Goal: Transaction & Acquisition: Download file/media

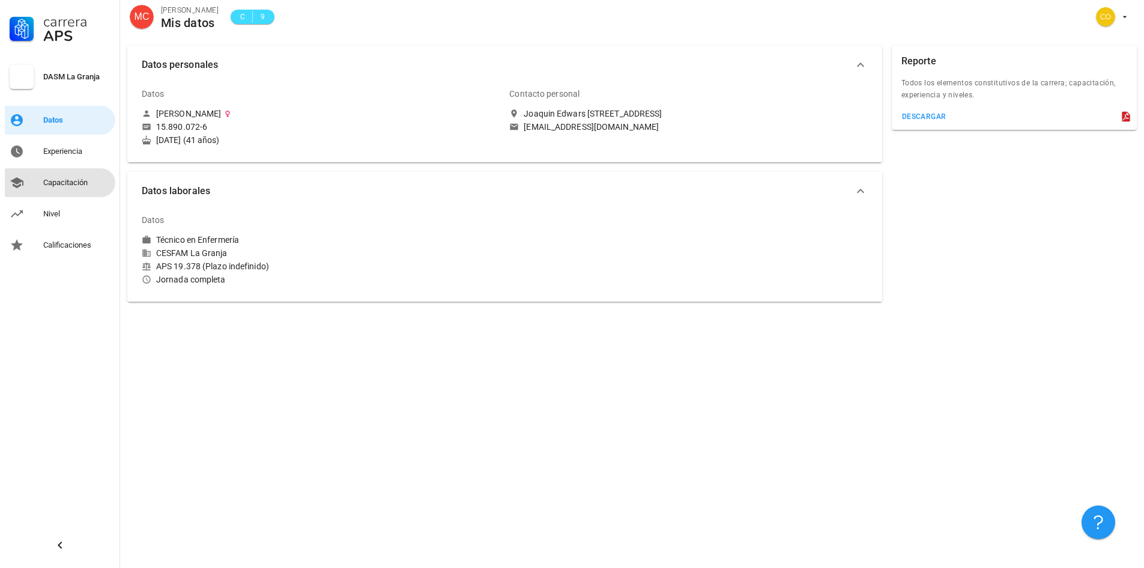
click at [62, 179] on div "Capacitación" at bounding box center [76, 183] width 67 height 10
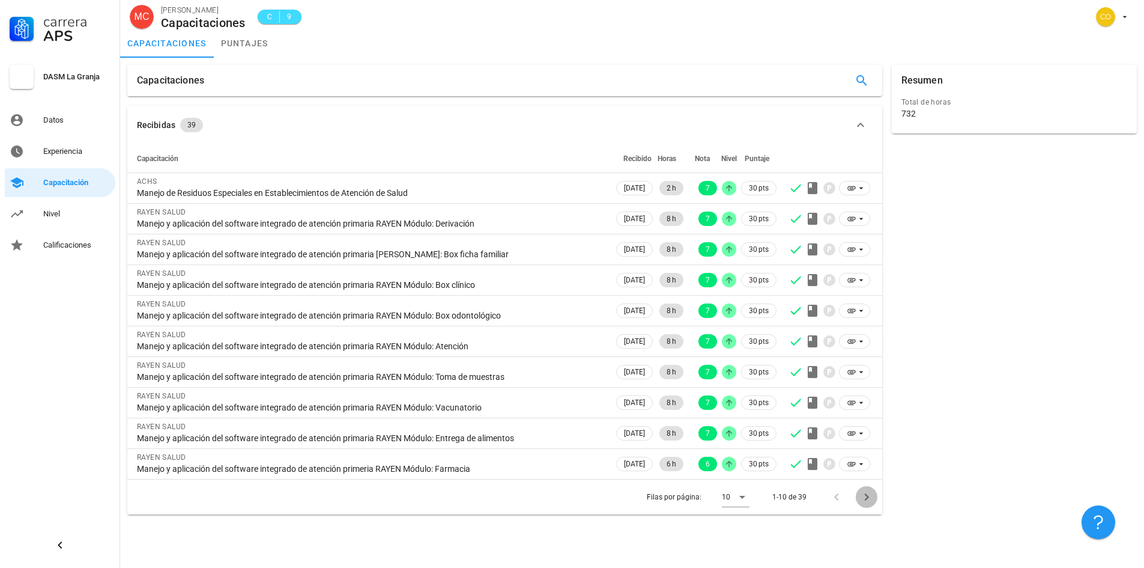
click at [870, 499] on icon "Página siguiente" at bounding box center [866, 496] width 14 height 14
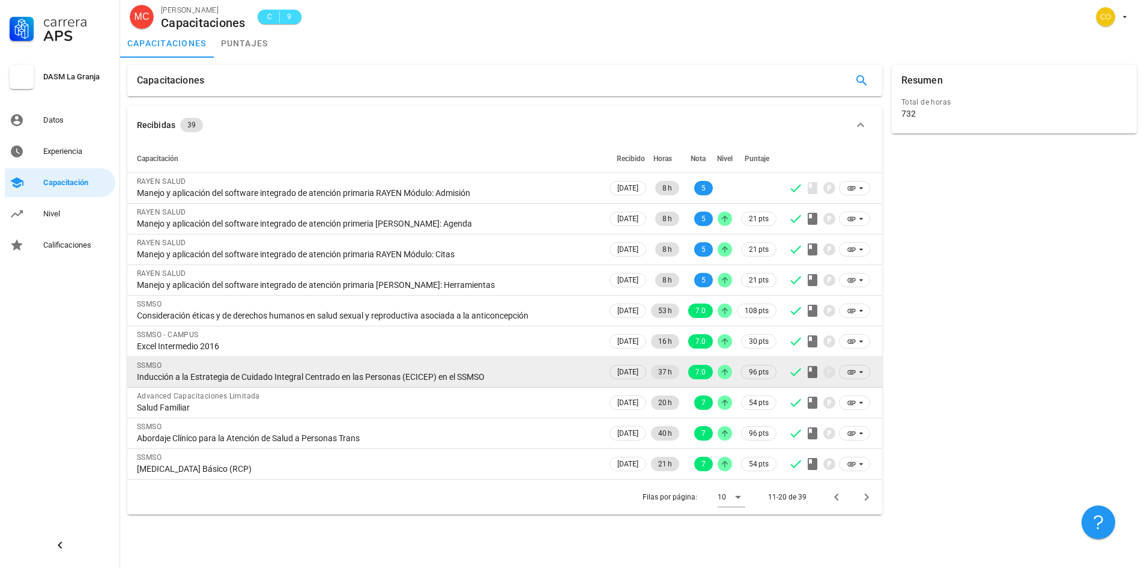
click at [538, 372] on div "Inducción a la Estrategia de Cuidado Integral Centrado en las Personas (ECICEP)…" at bounding box center [367, 376] width 461 height 11
click at [846, 371] on span at bounding box center [854, 372] width 31 height 14
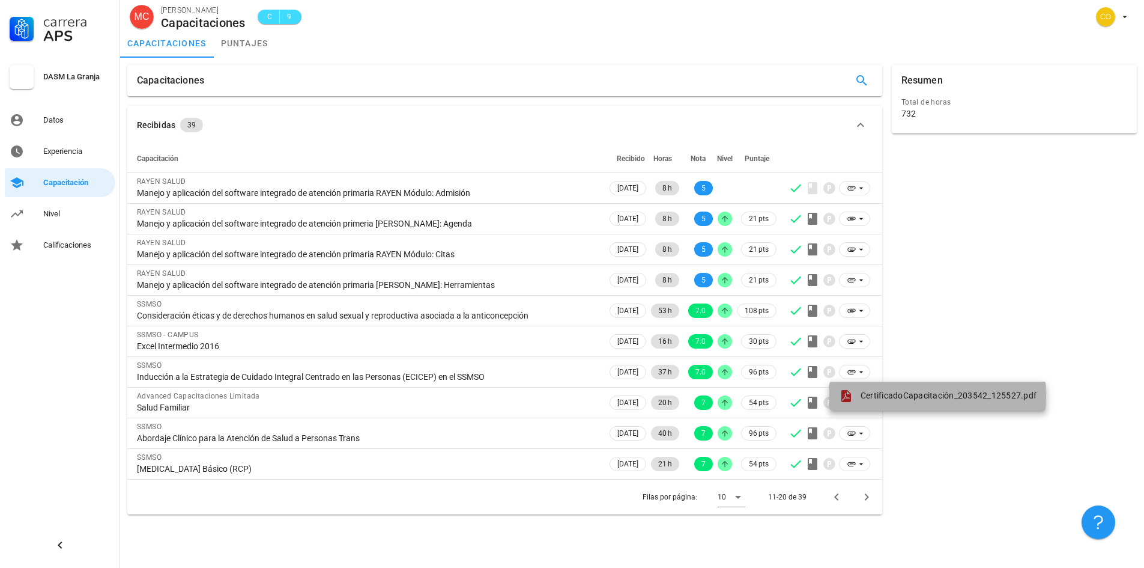
click at [912, 397] on span "CertificadoCapacitación_203542_125527.pdf" at bounding box center [949, 395] width 176 height 10
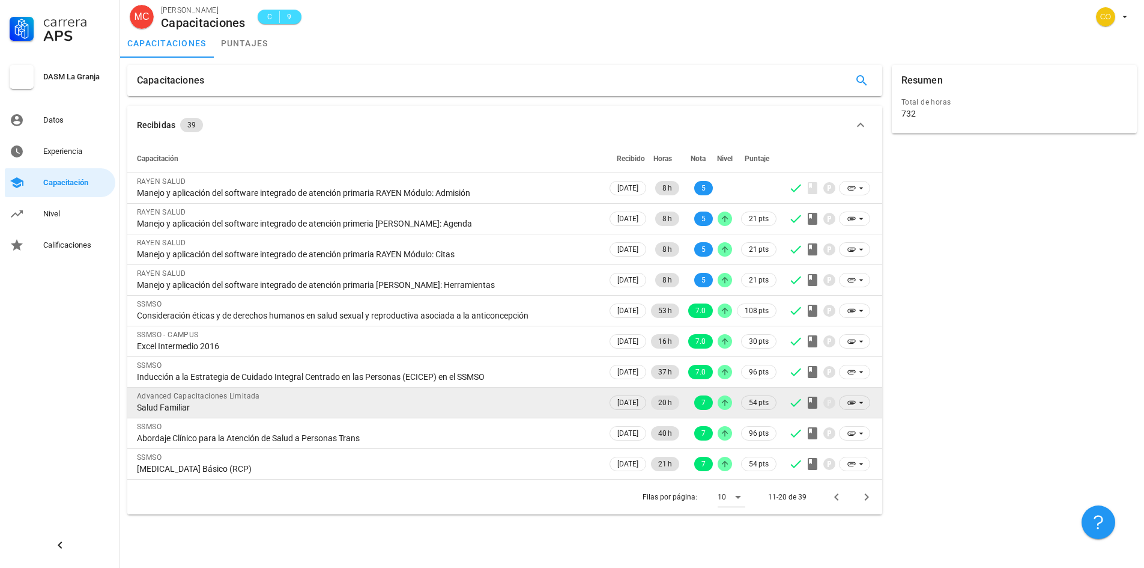
click at [264, 405] on div "Salud Familiar" at bounding box center [367, 407] width 461 height 11
click at [844, 404] on span at bounding box center [854, 402] width 31 height 14
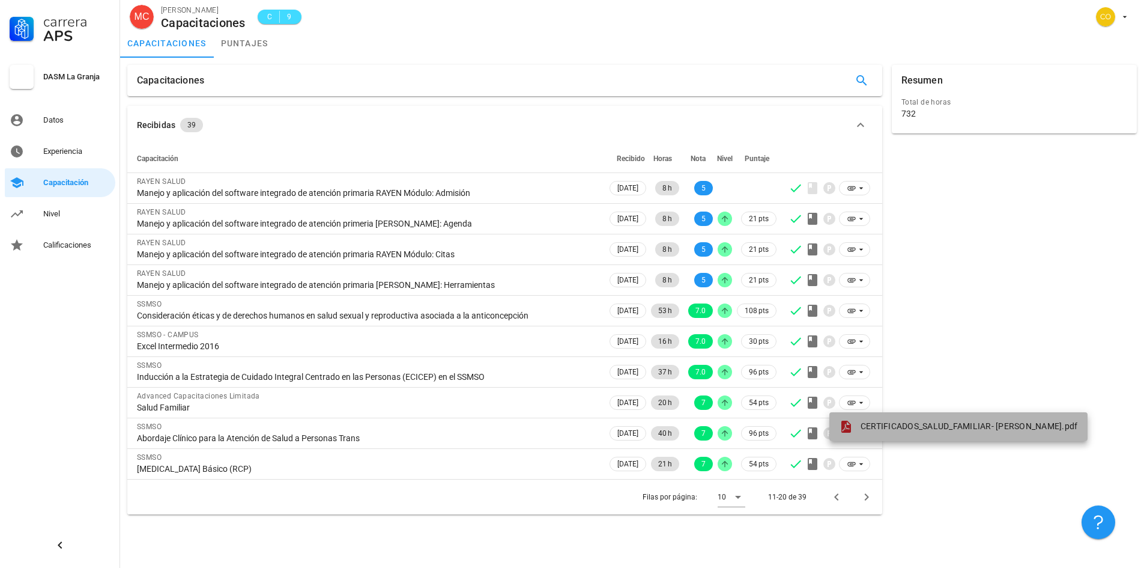
click at [891, 429] on span "CERTIFICADOS_SALUD_FAMILIAR- [PERSON_NAME].pdf" at bounding box center [969, 426] width 217 height 10
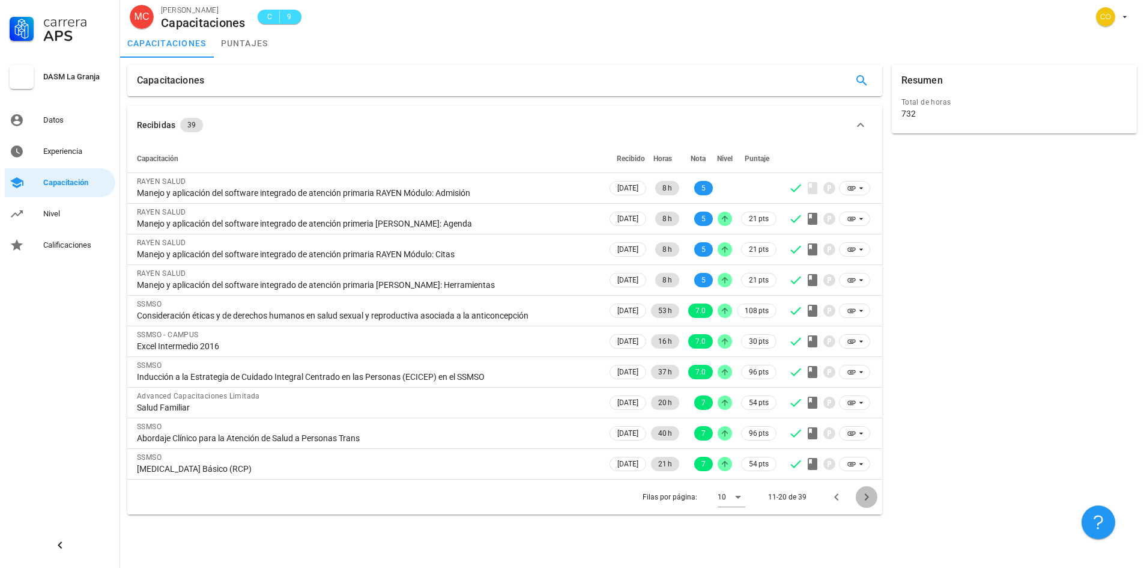
click at [868, 499] on icon "Página siguiente" at bounding box center [866, 496] width 14 height 14
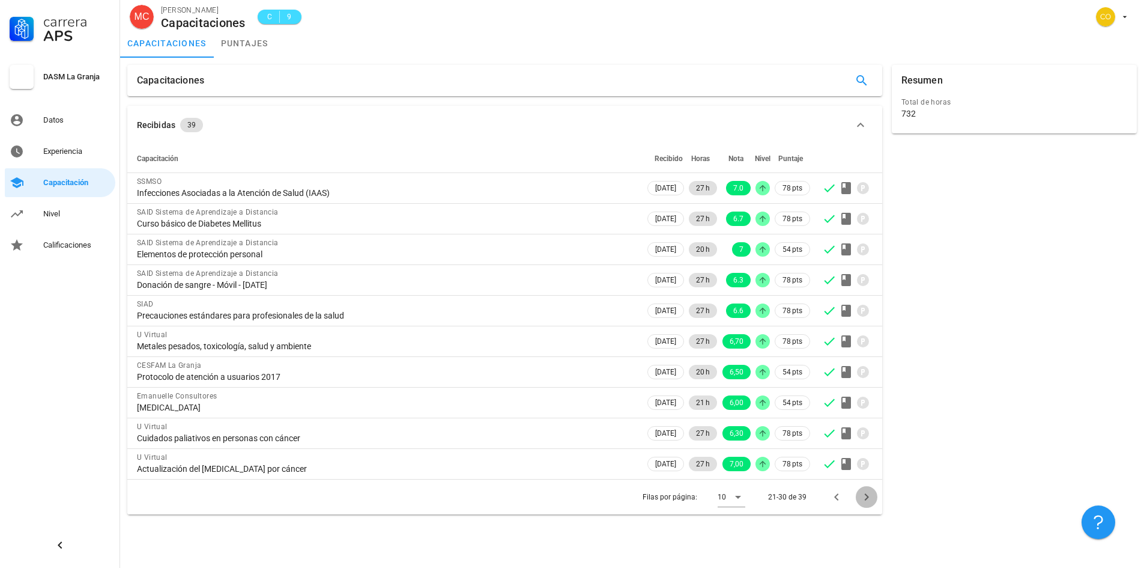
click at [868, 499] on icon "Página siguiente" at bounding box center [866, 496] width 14 height 14
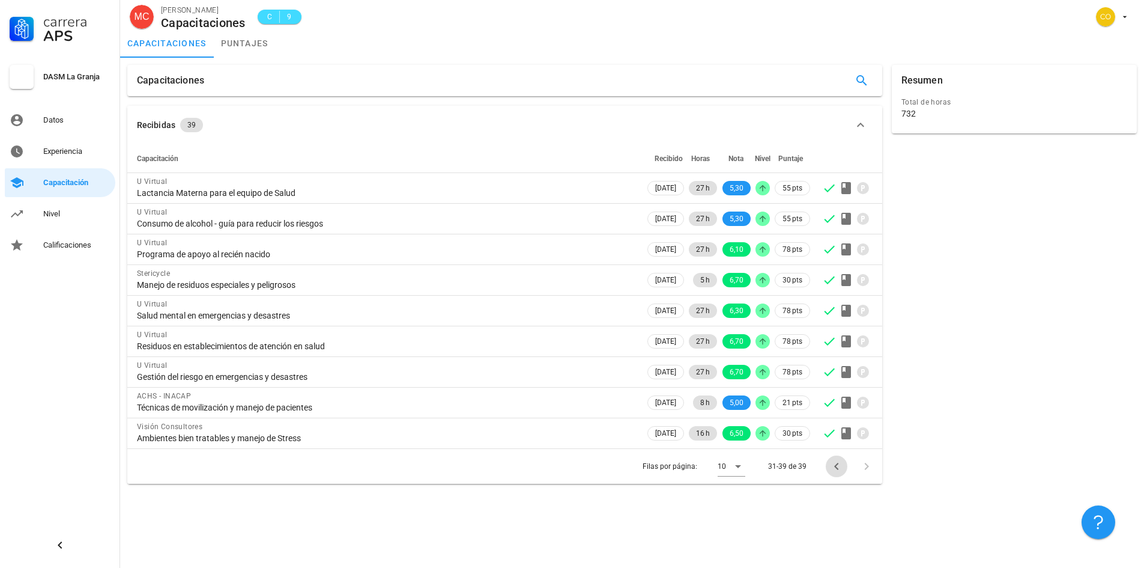
click at [841, 462] on icon "Página anterior" at bounding box center [836, 466] width 14 height 14
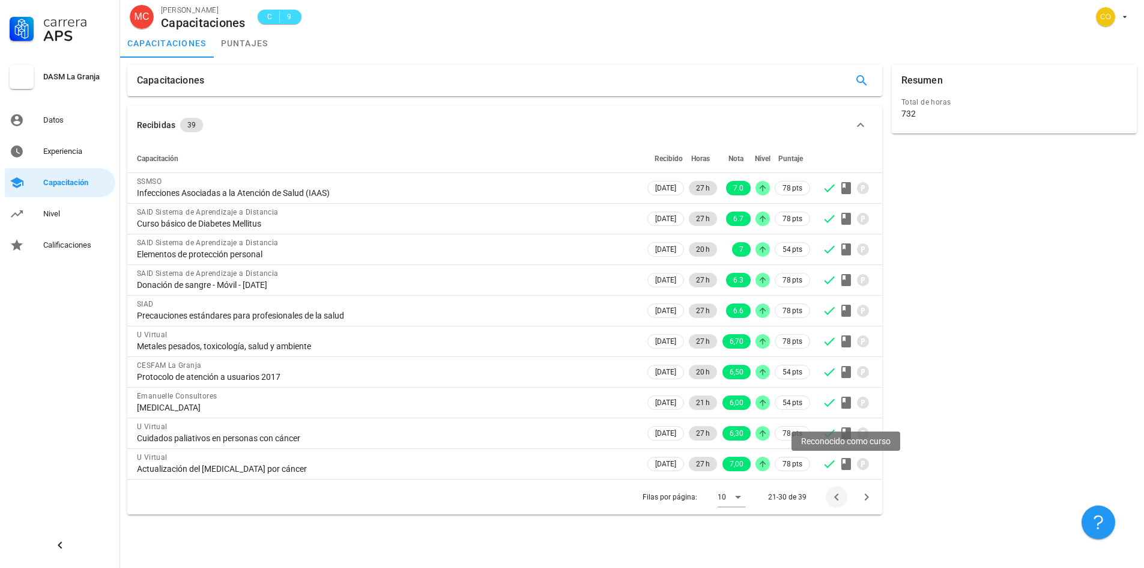
click at [841, 462] on icon at bounding box center [846, 464] width 10 height 12
click at [832, 495] on icon "Página anterior" at bounding box center [836, 496] width 14 height 14
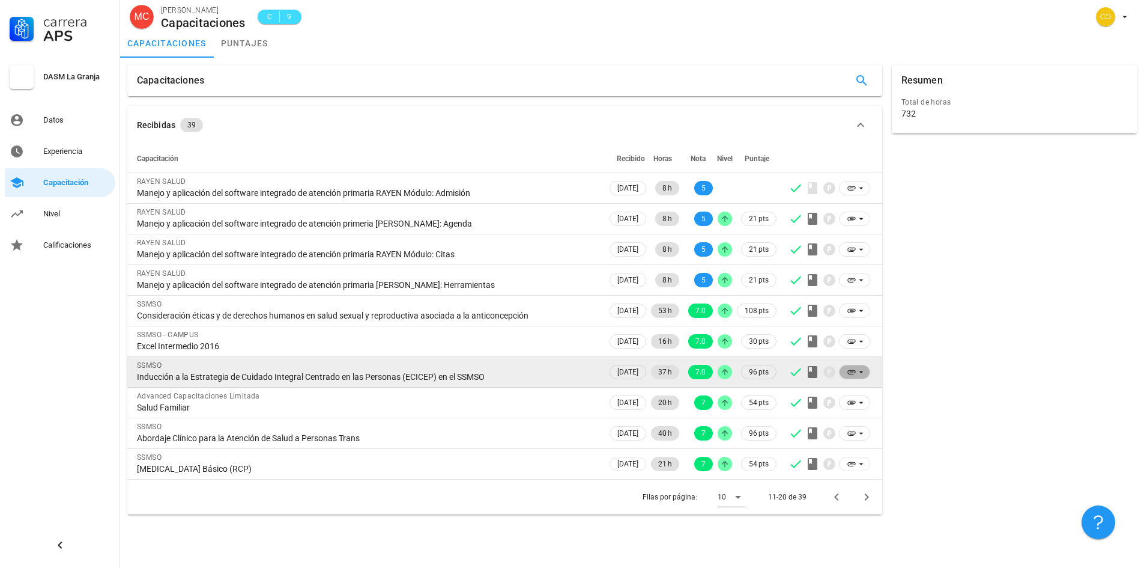
click at [856, 376] on icon at bounding box center [861, 372] width 10 height 10
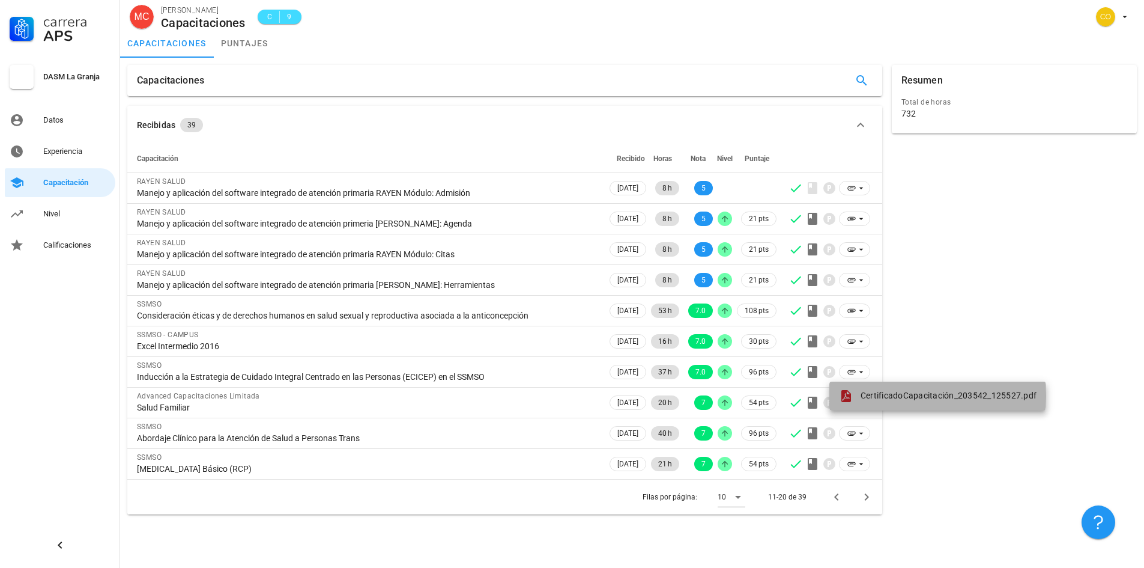
click at [874, 396] on span "CertificadoCapacitación_203542_125527.pdf" at bounding box center [949, 395] width 176 height 10
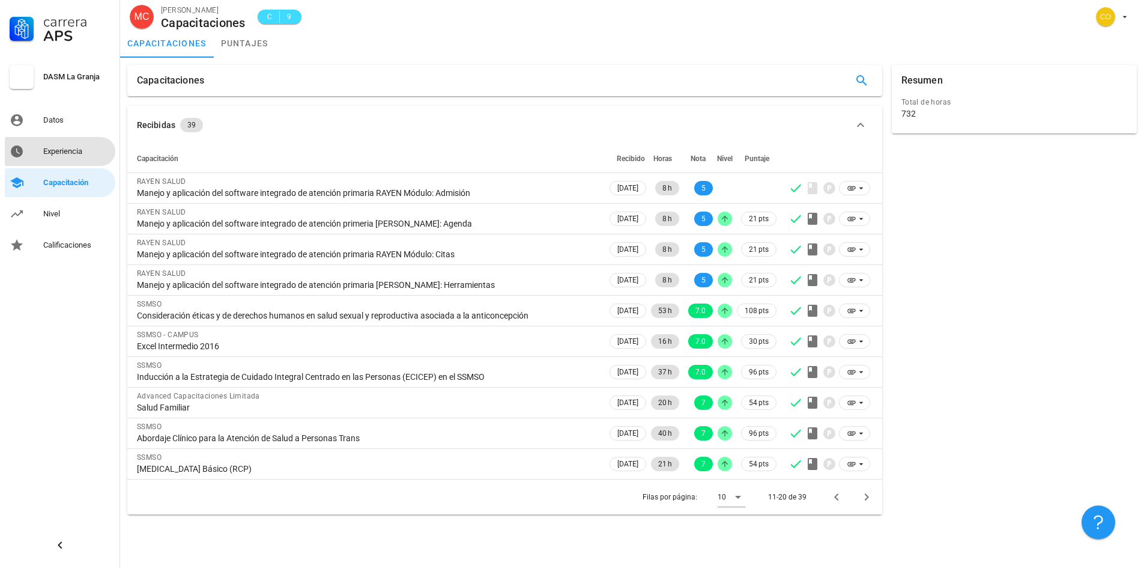
click at [68, 150] on div "Experiencia" at bounding box center [76, 152] width 67 height 10
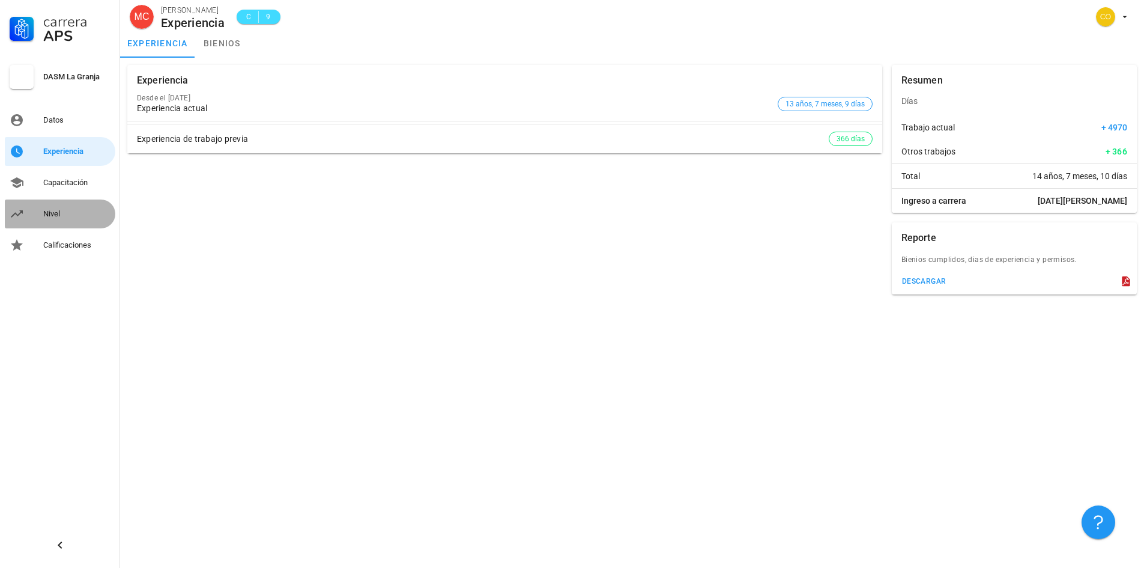
click at [55, 213] on div "Nivel" at bounding box center [76, 214] width 67 height 10
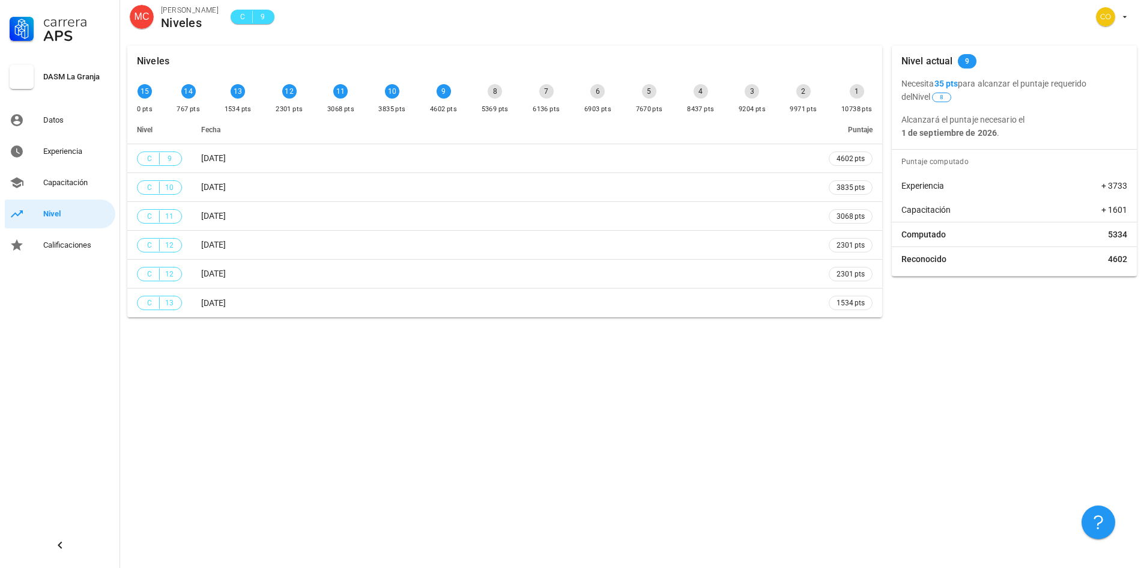
click at [463, 127] on th "Fecha" at bounding box center [506, 129] width 628 height 29
click at [1126, 17] on icon "button" at bounding box center [1125, 17] width 10 height 10
click at [1126, 47] on div "Salir" at bounding box center [1118, 47] width 19 height 24
